Goal: Complete application form

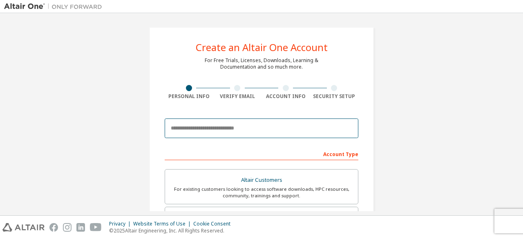
click at [249, 129] on input "email" at bounding box center [262, 128] width 194 height 20
type input "*"
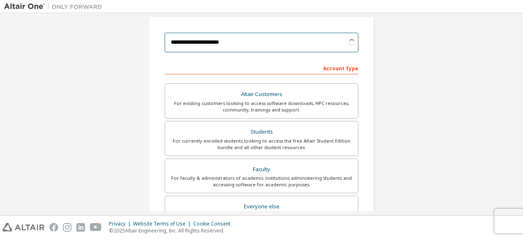
scroll to position [87, 0]
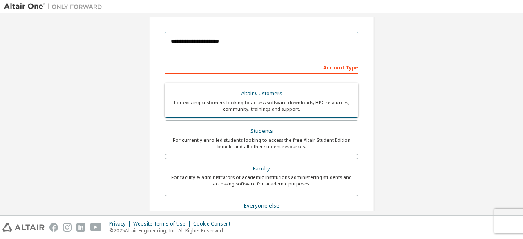
type input "**********"
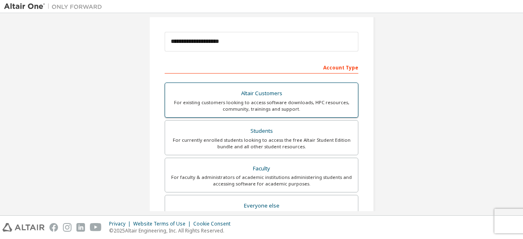
click at [334, 92] on div "Altair Customers" at bounding box center [261, 93] width 183 height 11
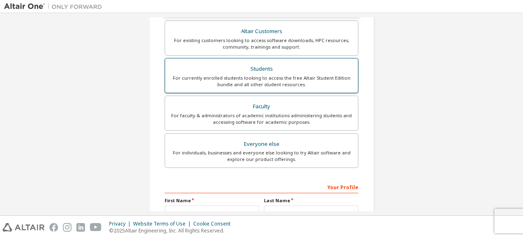
scroll to position [210, 0]
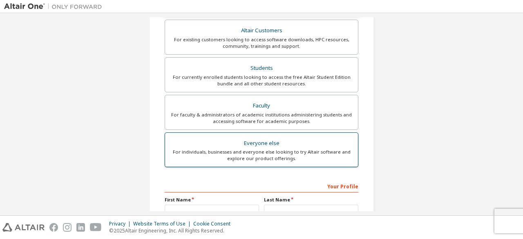
click at [289, 144] on div "Everyone else" at bounding box center [261, 143] width 183 height 11
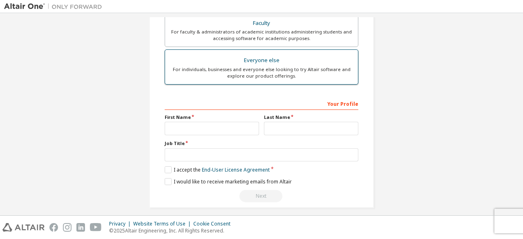
scroll to position [236, 0]
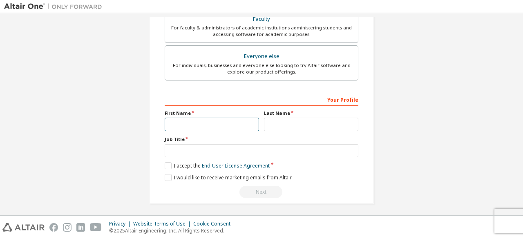
click at [242, 122] on input "text" at bounding box center [212, 124] width 94 height 13
type input "**********"
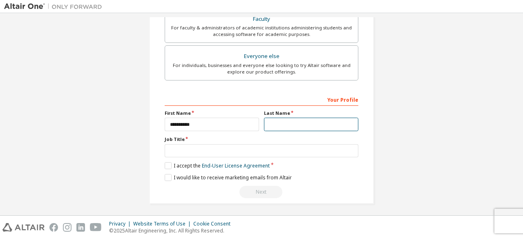
click at [285, 125] on input "text" at bounding box center [311, 124] width 94 height 13
type input "*******"
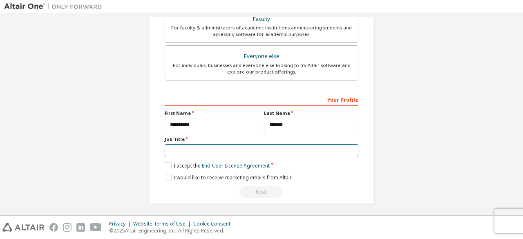
click at [253, 146] on input "text" at bounding box center [262, 150] width 194 height 13
type input "*******"
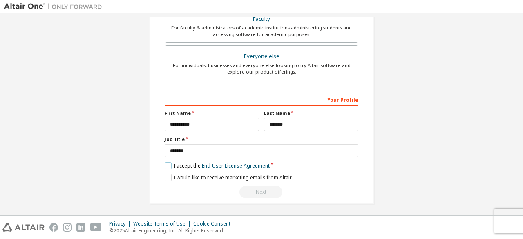
click at [170, 162] on label "I accept the End-User License Agreement" at bounding box center [217, 165] width 105 height 7
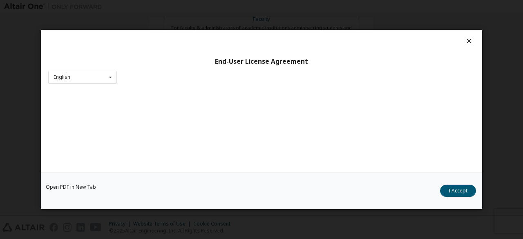
click at [465, 44] on icon at bounding box center [469, 40] width 9 height 7
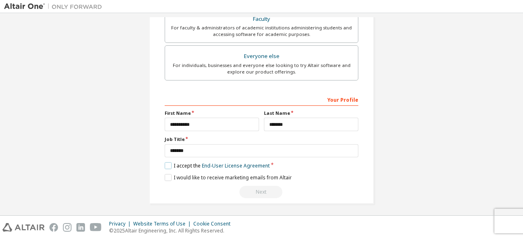
click at [169, 163] on label "I accept the End-User License Agreement" at bounding box center [217, 165] width 105 height 7
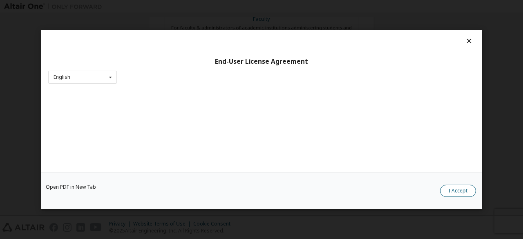
click at [453, 191] on button "I Accept" at bounding box center [458, 191] width 36 height 12
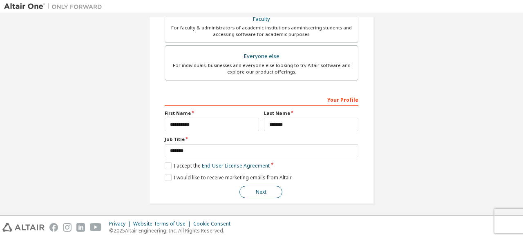
click at [248, 193] on button "Next" at bounding box center [260, 192] width 43 height 12
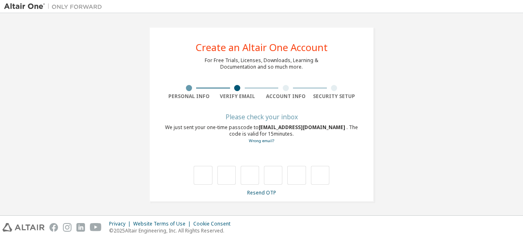
type input "*"
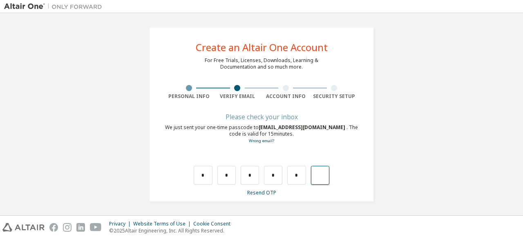
type input "*"
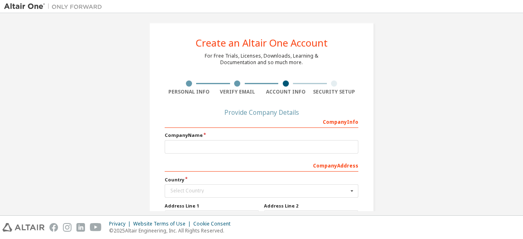
scroll to position [4, 0]
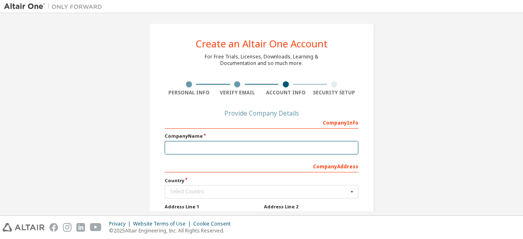
click at [231, 144] on input "text" at bounding box center [262, 147] width 194 height 13
type input "*"
type input "**********"
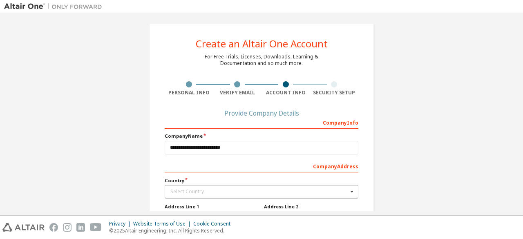
click at [190, 189] on div "Select Country" at bounding box center [259, 191] width 178 height 5
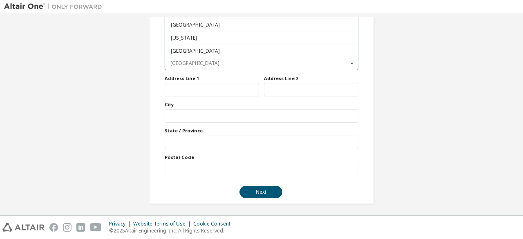
scroll to position [49, 0]
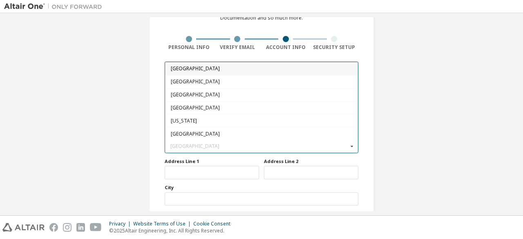
click at [348, 144] on icon at bounding box center [352, 146] width 10 height 13
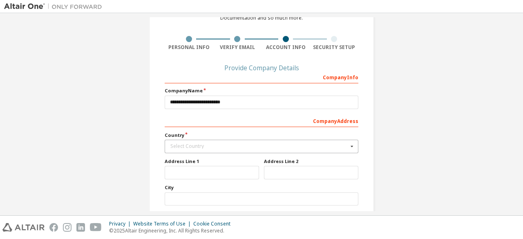
click at [348, 144] on icon at bounding box center [352, 146] width 10 height 13
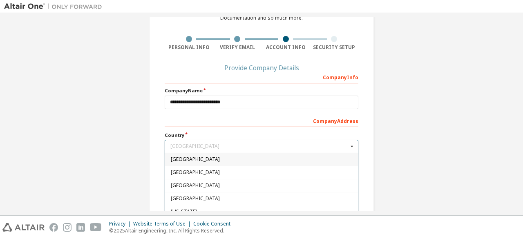
click at [351, 145] on icon at bounding box center [352, 146] width 10 height 13
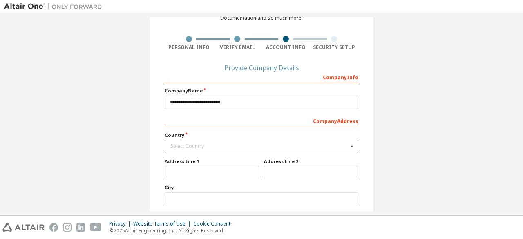
click at [351, 145] on icon at bounding box center [352, 146] width 10 height 13
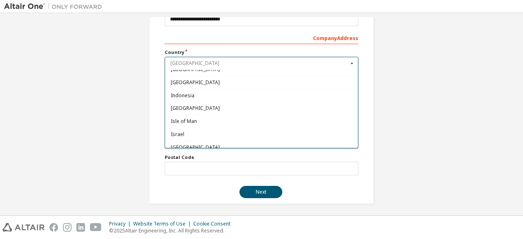
scroll to position [1283, 0]
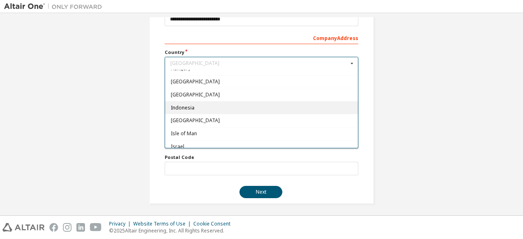
click at [260, 101] on div "Indonesia" at bounding box center [261, 107] width 193 height 13
type input "***"
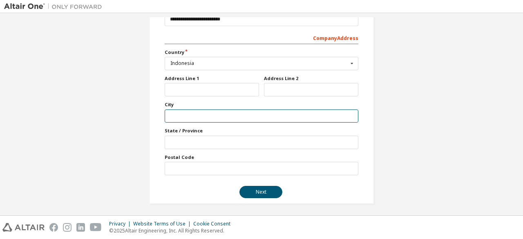
click at [199, 114] on input "text" at bounding box center [262, 115] width 194 height 13
type input "*"
type input "*******"
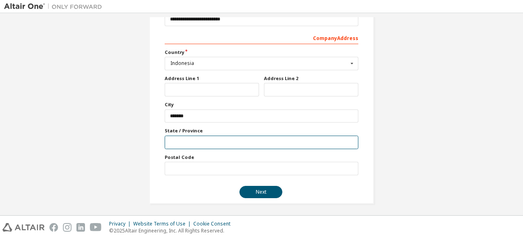
click at [179, 143] on input "text" at bounding box center [262, 142] width 194 height 13
type input "*********"
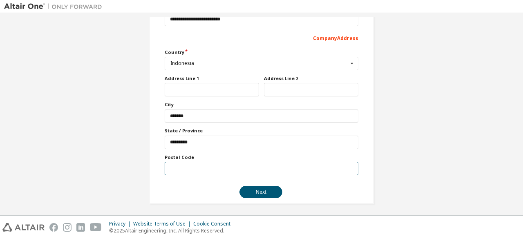
click at [193, 165] on input "text" at bounding box center [262, 168] width 194 height 13
type input "*****"
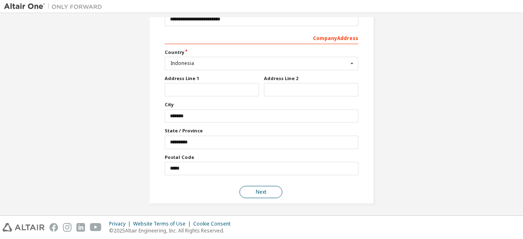
click at [261, 192] on button "Next" at bounding box center [260, 192] width 43 height 12
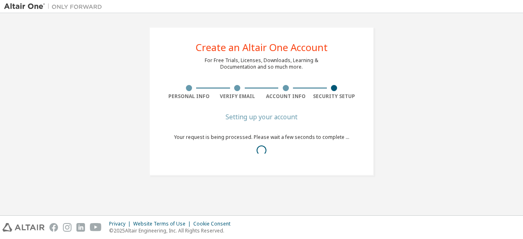
scroll to position [0, 0]
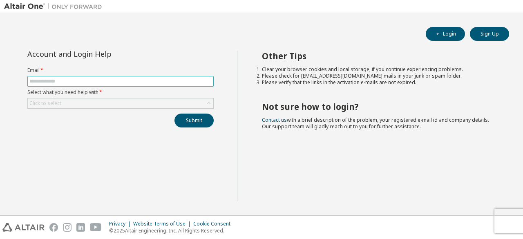
click at [201, 84] on input "text" at bounding box center [120, 81] width 182 height 7
type input "**********"
click at [104, 102] on div "Click to select" at bounding box center [120, 103] width 185 height 10
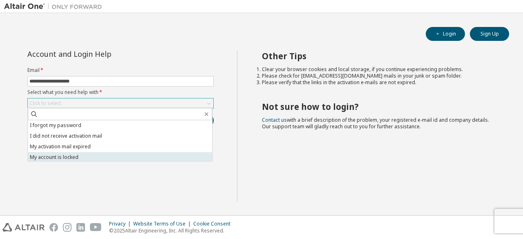
scroll to position [23, 0]
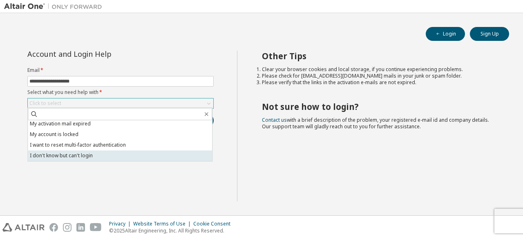
click at [123, 156] on li "I don't know but can't login" at bounding box center [120, 155] width 184 height 11
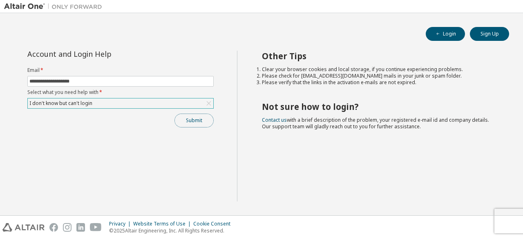
click at [190, 117] on button "Submit" at bounding box center [193, 121] width 39 height 14
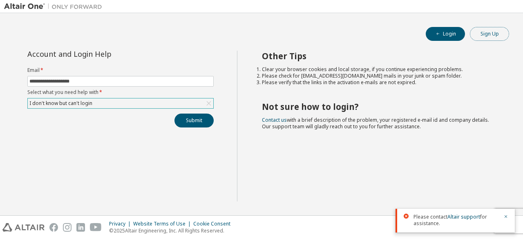
click at [489, 37] on button "Sign Up" at bounding box center [489, 34] width 39 height 14
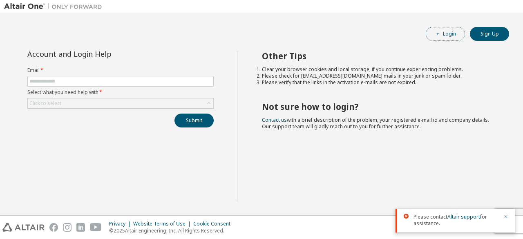
click at [451, 32] on button "Login" at bounding box center [445, 34] width 39 height 14
